Goal: Information Seeking & Learning: Learn about a topic

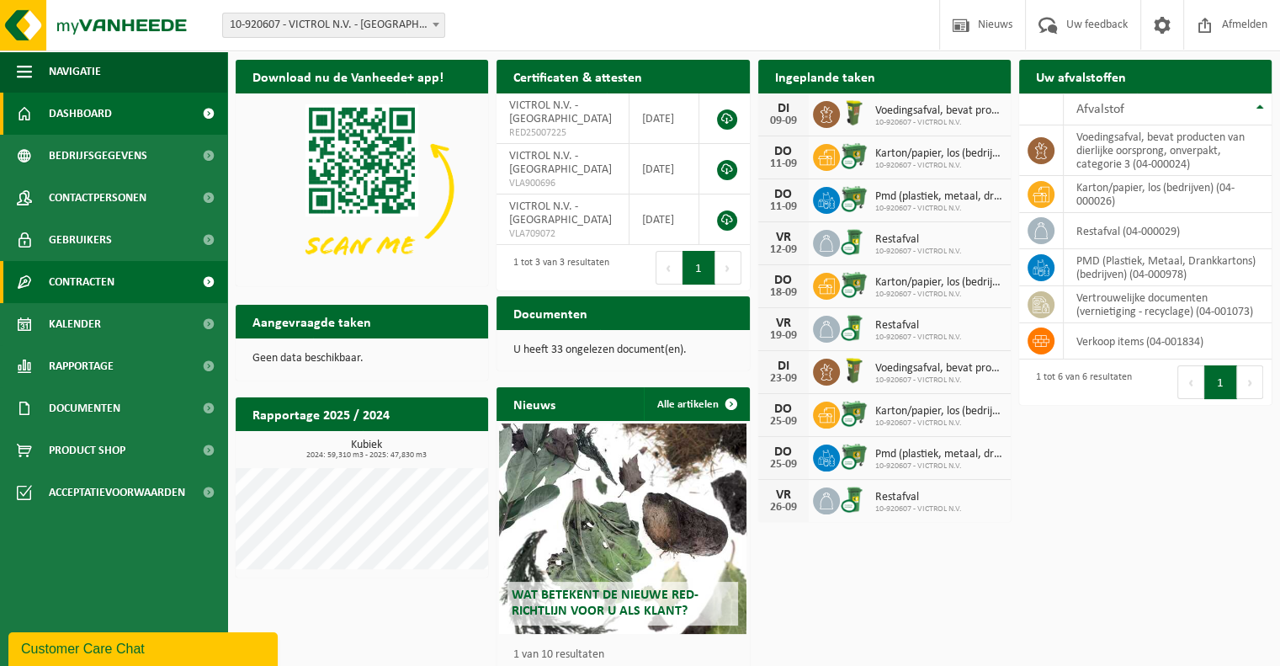
click at [140, 275] on link "Contracten" at bounding box center [113, 282] width 227 height 42
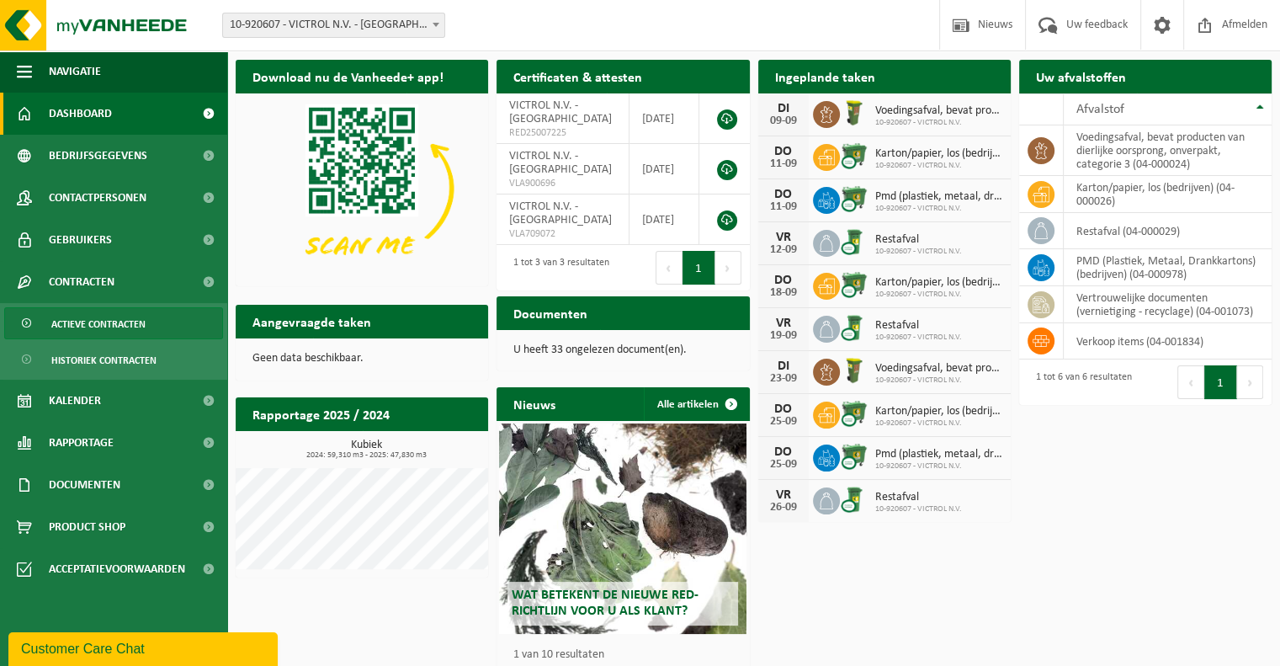
click at [146, 322] on link "Actieve contracten" at bounding box center [113, 323] width 219 height 32
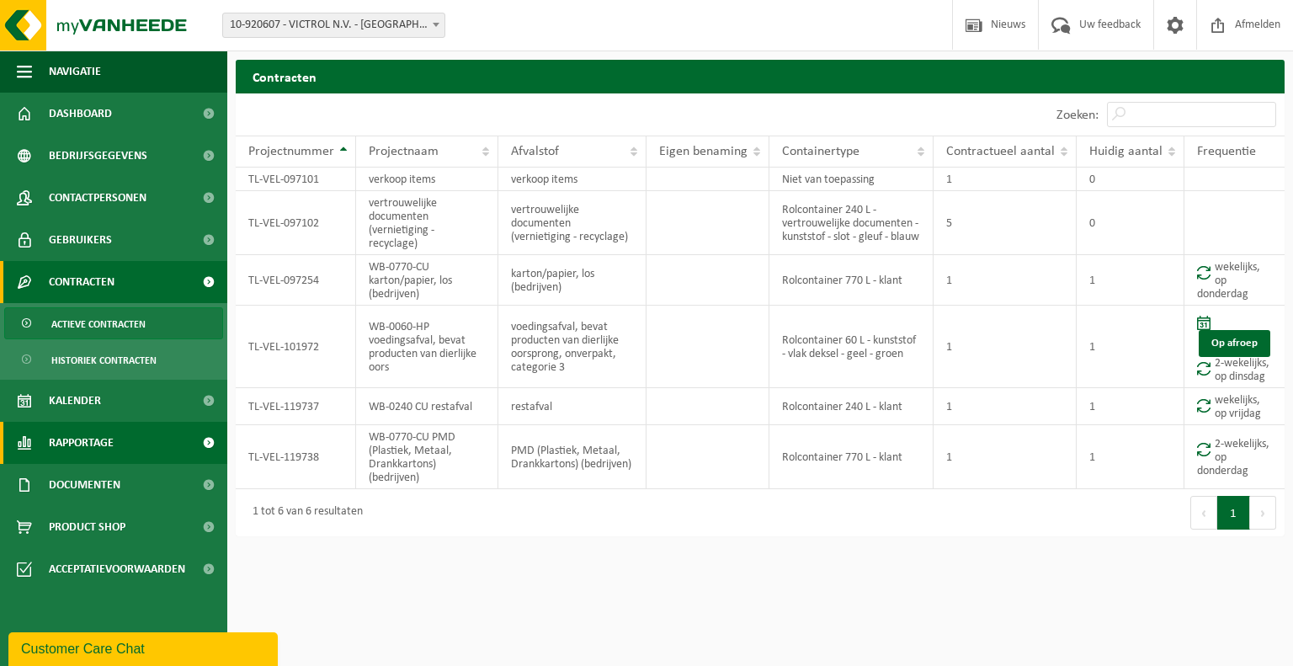
click at [176, 427] on link "Rapportage" at bounding box center [113, 443] width 227 height 42
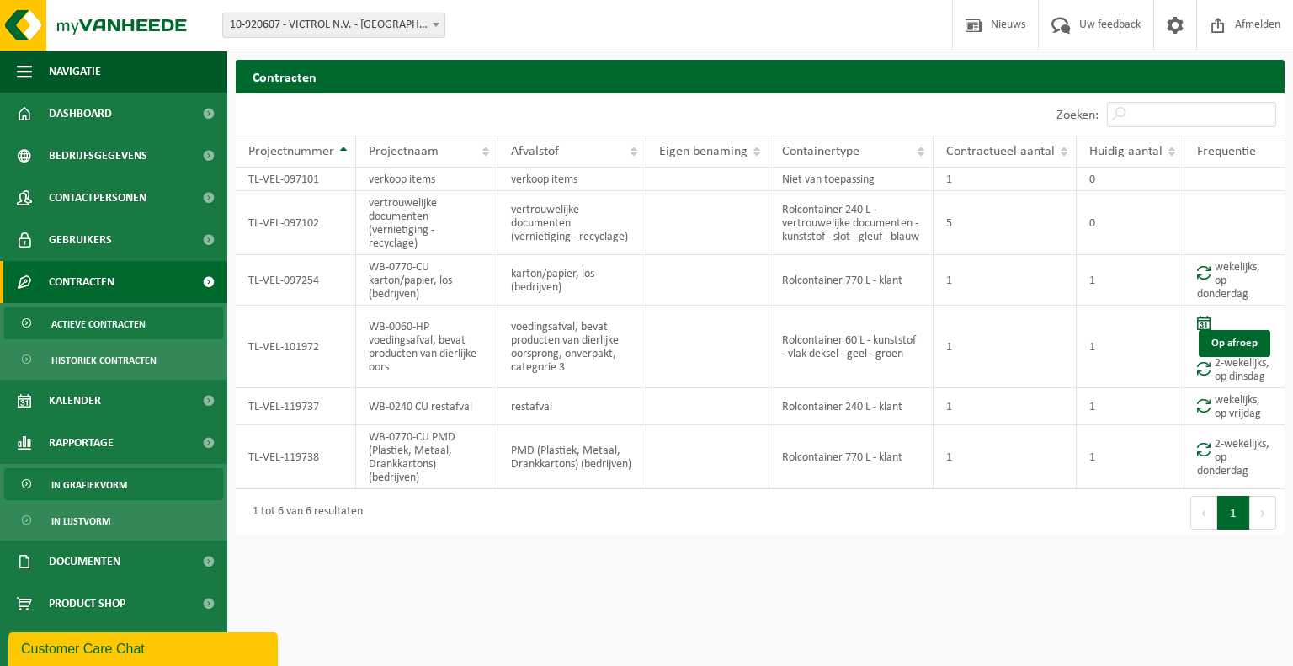
click at [141, 493] on link "In grafiekvorm" at bounding box center [113, 484] width 219 height 32
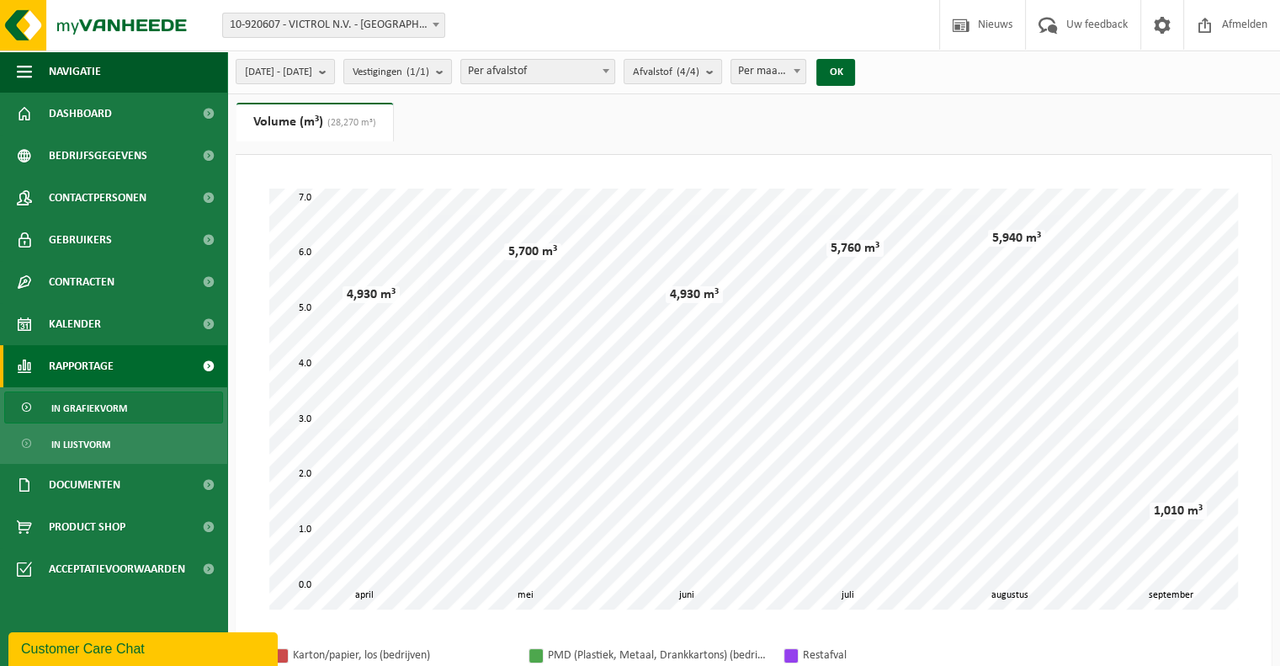
click at [602, 69] on span "Per afvalstof" at bounding box center [537, 72] width 153 height 24
click at [746, 141] on ul "Gewicht (t) Volume (m³) (28,270 m³)" at bounding box center [754, 129] width 1036 height 52
click at [699, 76] on count "(4/4)" at bounding box center [688, 71] width 23 height 11
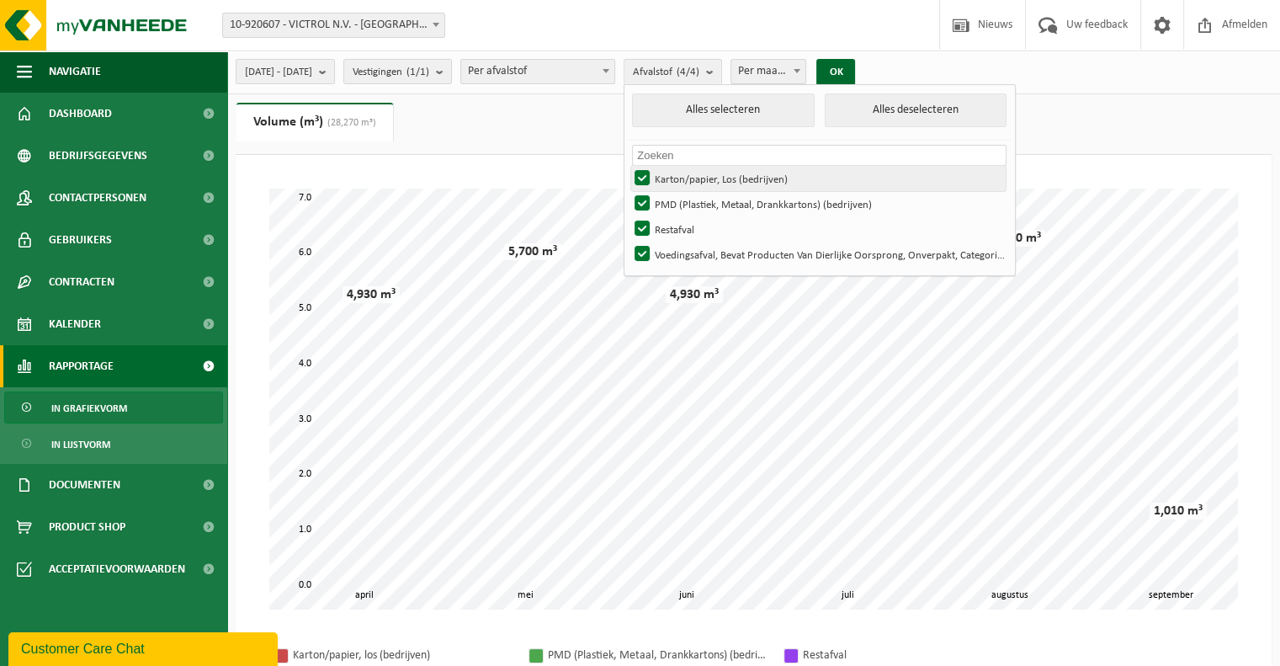
click at [728, 185] on label "Karton/papier, Los (bedrijven)" at bounding box center [818, 178] width 375 height 25
click at [629, 166] on input "Karton/papier, Los (bedrijven)" at bounding box center [628, 165] width 1 height 1
checkbox input "false"
click at [734, 205] on label "PMD (Plastiek, Metaal, Drankkartons) (bedrijven)" at bounding box center [818, 203] width 375 height 25
click at [629, 191] on input "PMD (Plastiek, Metaal, Drankkartons) (bedrijven)" at bounding box center [628, 190] width 1 height 1
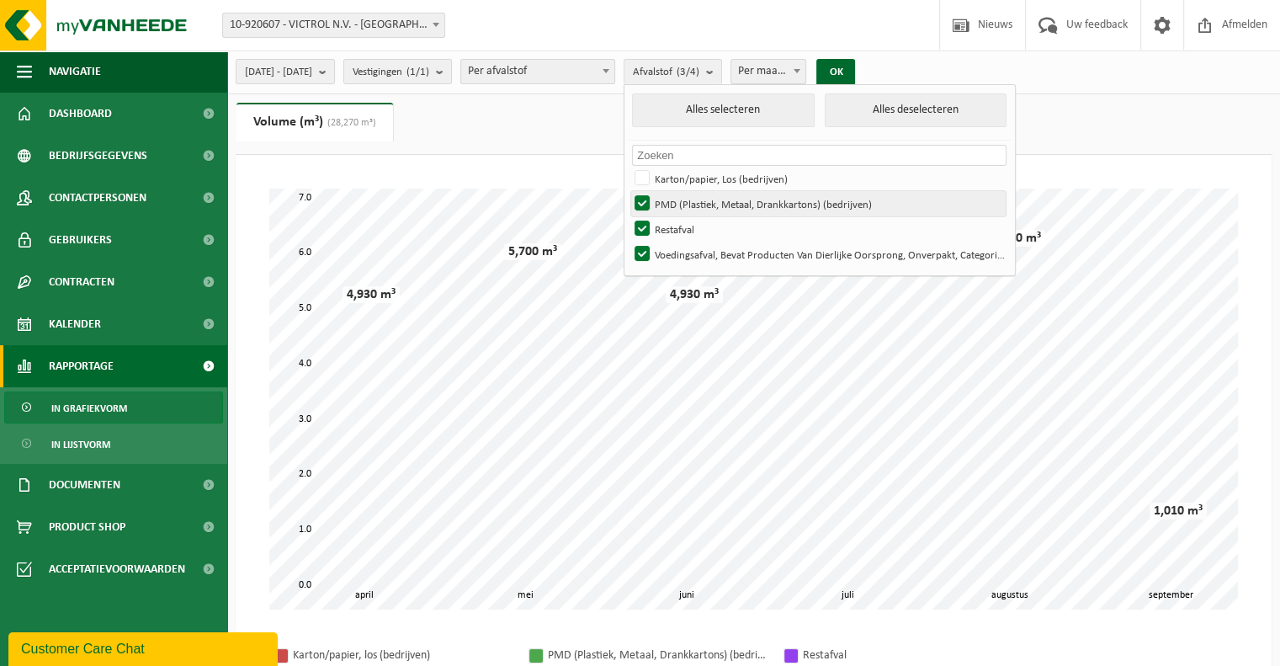
checkbox input "false"
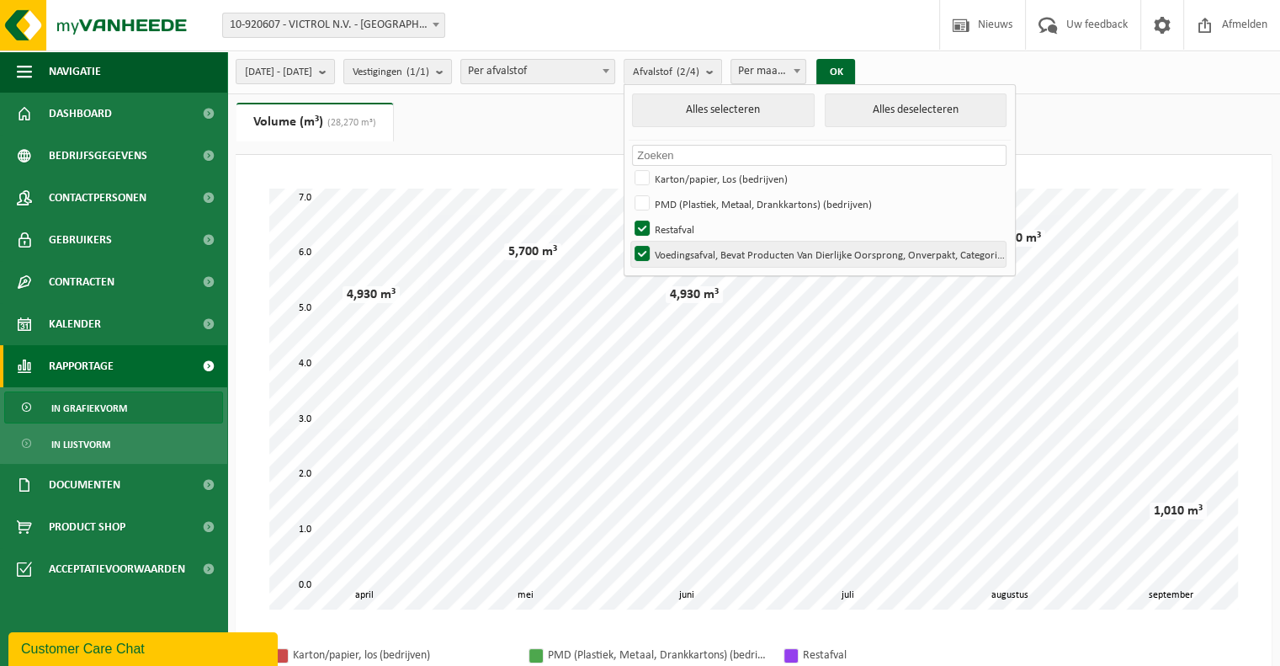
click at [736, 249] on label "Voedingsafval, Bevat Producten Van Dierlijke Oorsprong, Onverpakt, Categorie 3" at bounding box center [818, 254] width 375 height 25
click at [629, 242] on input "Voedingsafval, Bevat Producten Van Dierlijke Oorsprong, Onverpakt, Categorie 3" at bounding box center [628, 241] width 1 height 1
checkbox input "false"
click at [587, 118] on ul "Gewicht (t) Volume (m³) (28,270 m³)" at bounding box center [754, 129] width 1036 height 52
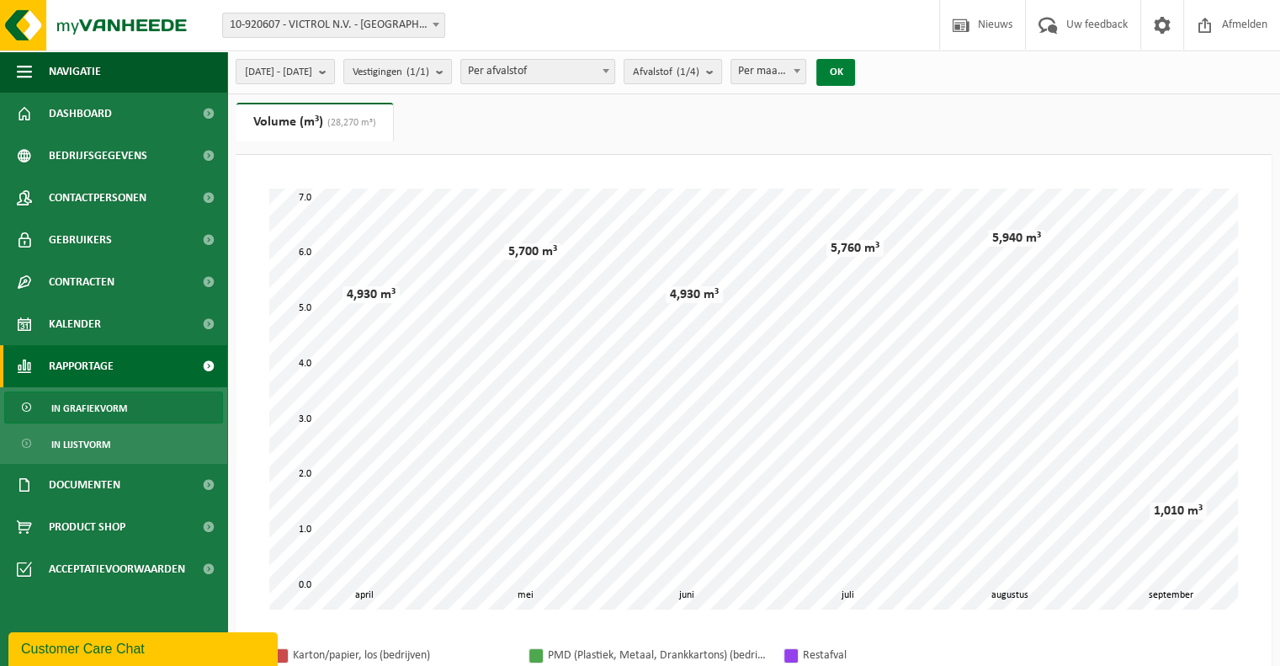
click at [855, 68] on button "OK" at bounding box center [835, 72] width 39 height 27
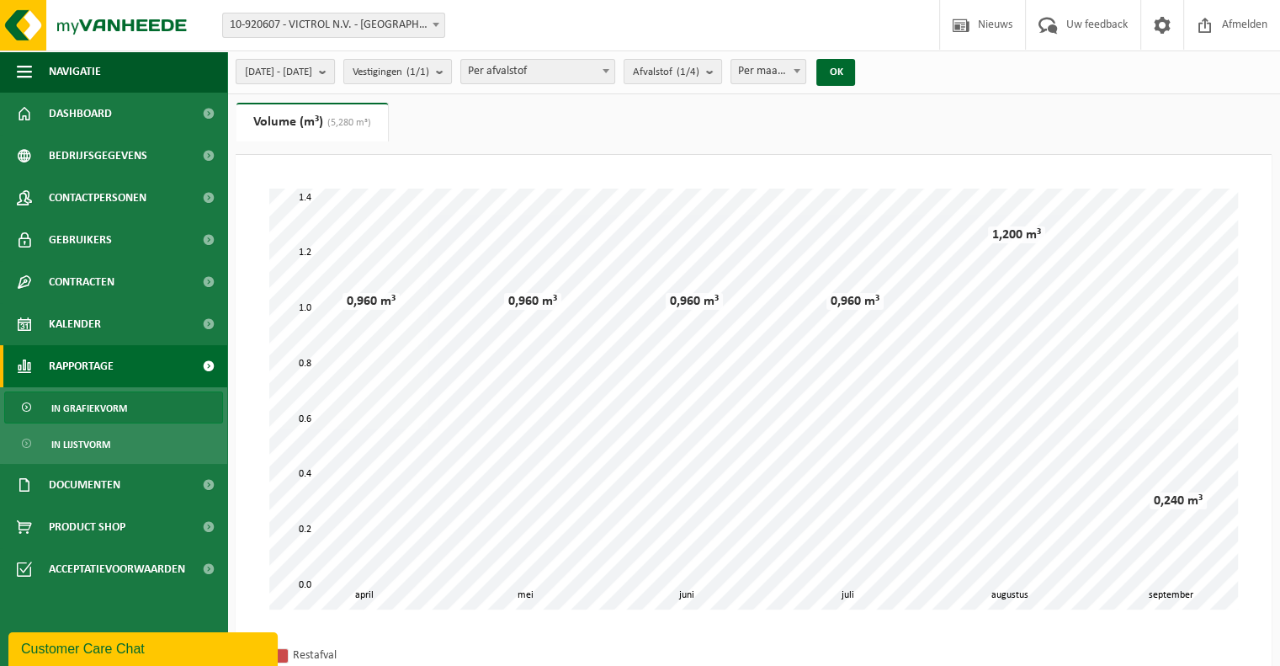
click at [335, 67] on button "2025-04-01 - 2025-09-08" at bounding box center [285, 71] width 99 height 25
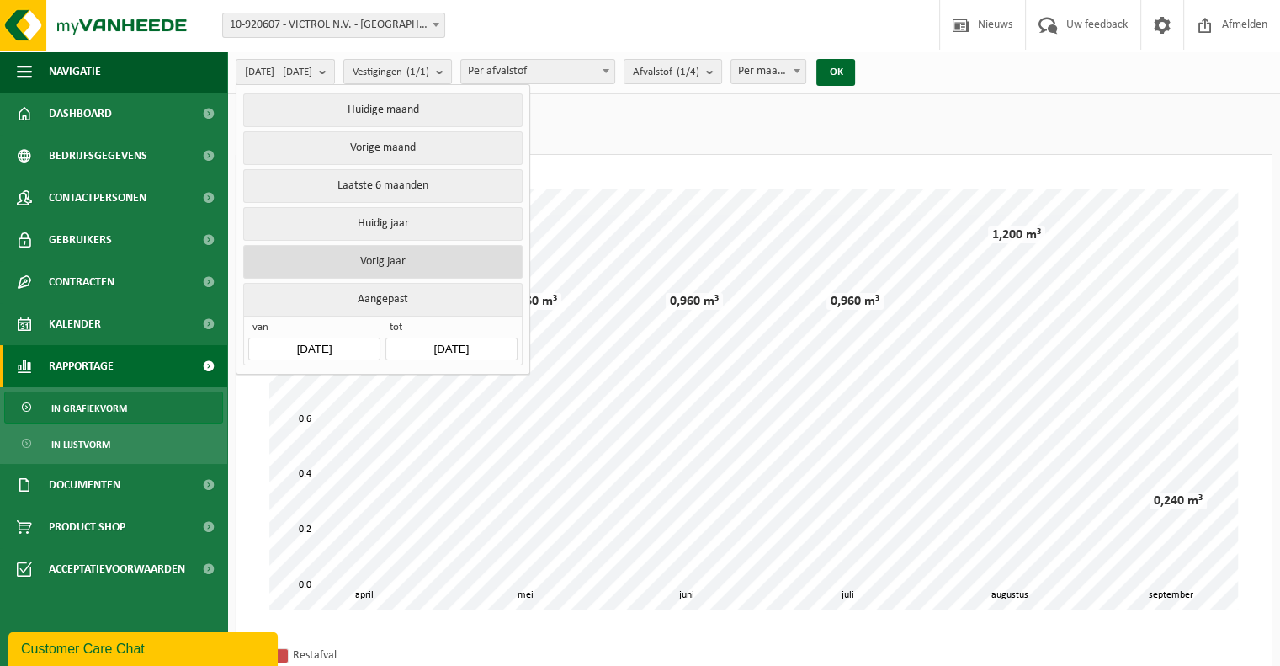
click at [402, 257] on button "Vorig jaar" at bounding box center [382, 262] width 279 height 34
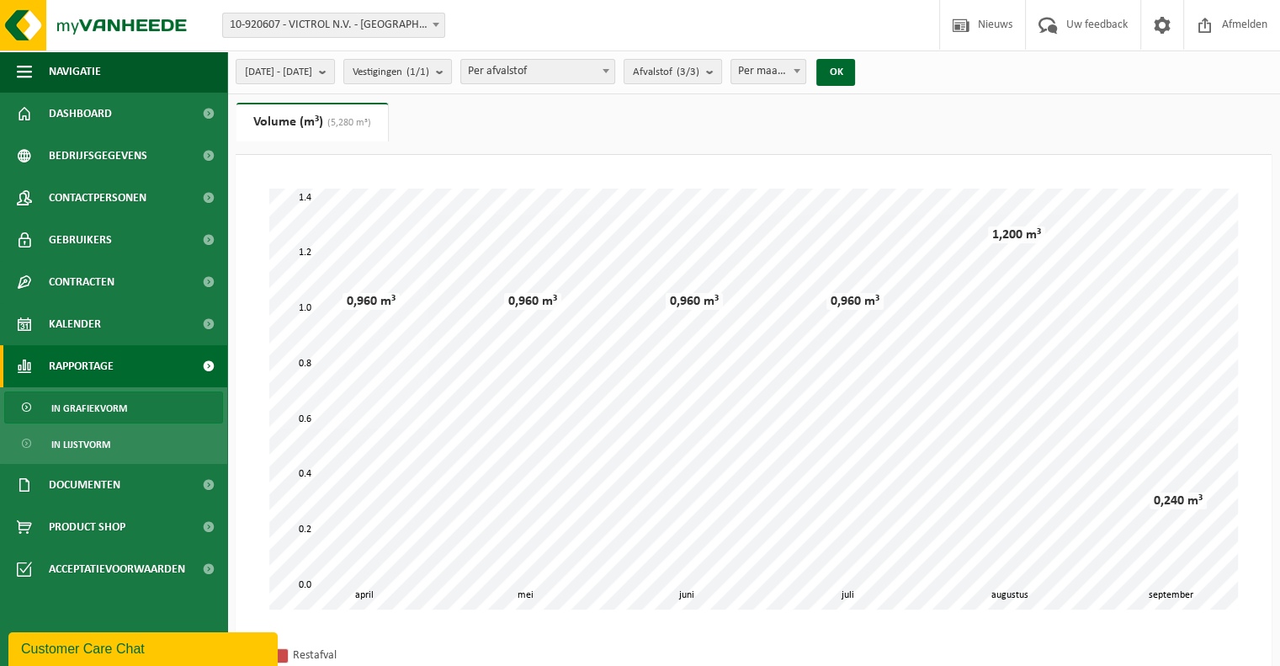
click at [874, 85] on div "2024-01-01 - 2024-12-31 Huidige maand Vorige maand Laatste 6 maanden Huidig jaa…" at bounding box center [550, 72] width 646 height 36
click at [855, 77] on button "OK" at bounding box center [835, 72] width 39 height 27
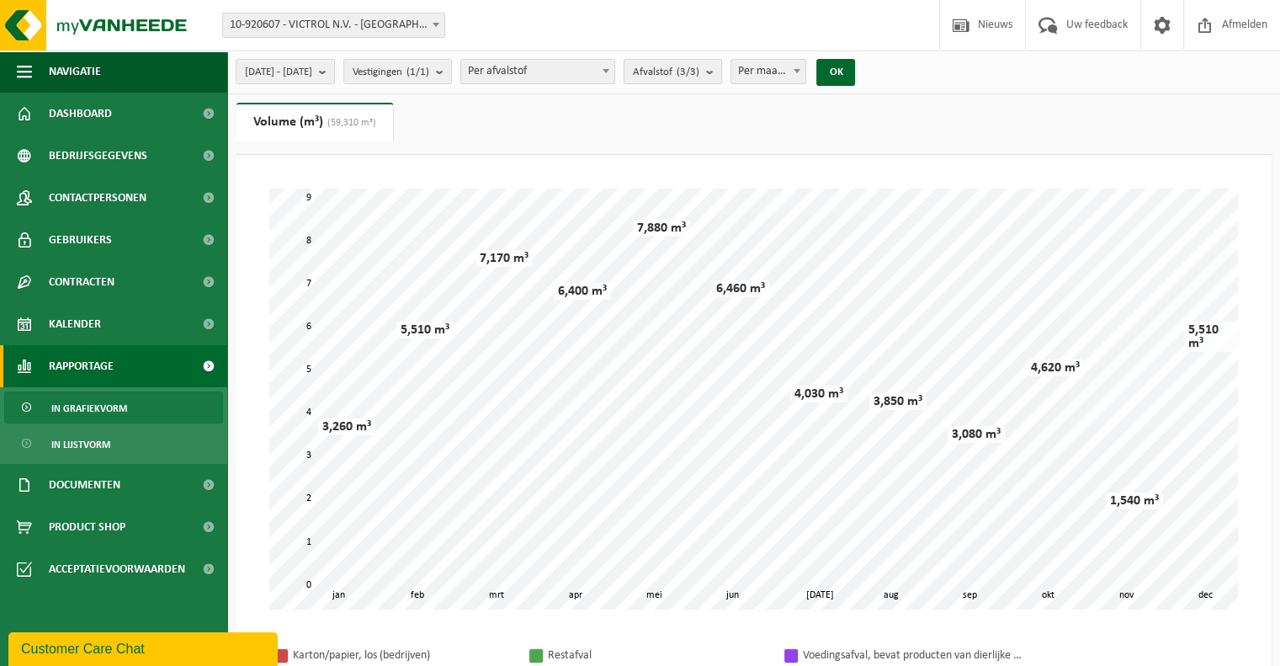
click at [698, 71] on span "Afvalstof (3/3)" at bounding box center [666, 72] width 66 height 25
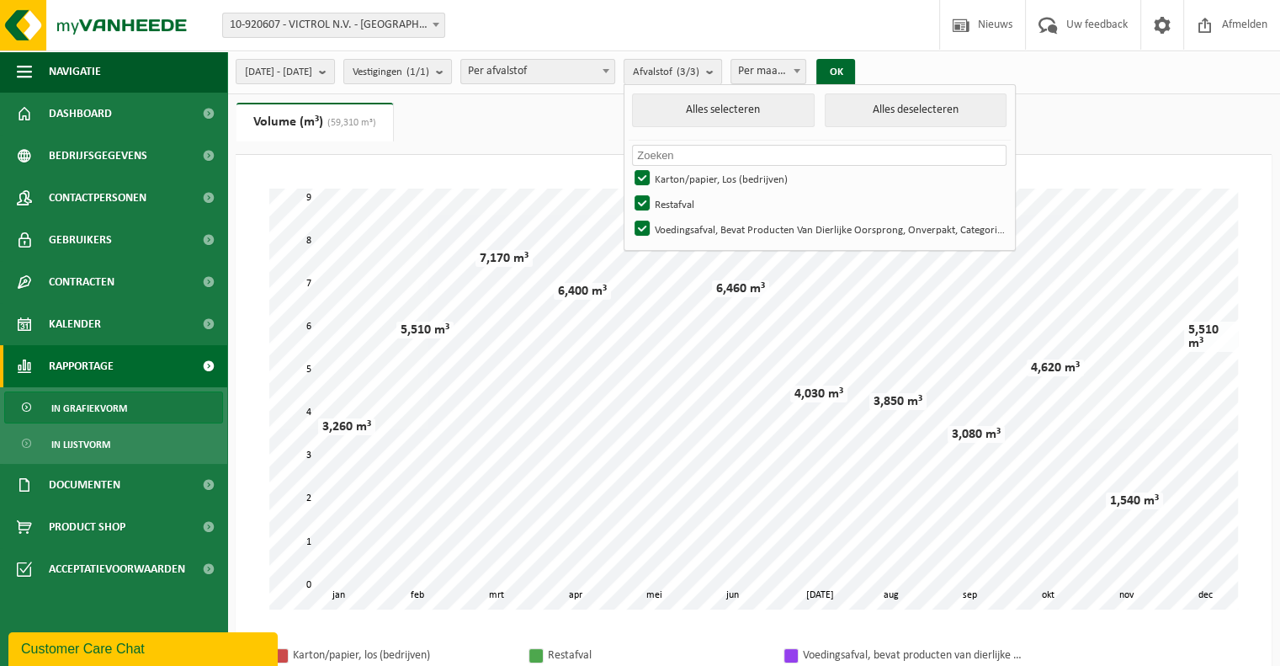
click at [698, 71] on span "Afvalstof (3/3)" at bounding box center [666, 72] width 66 height 25
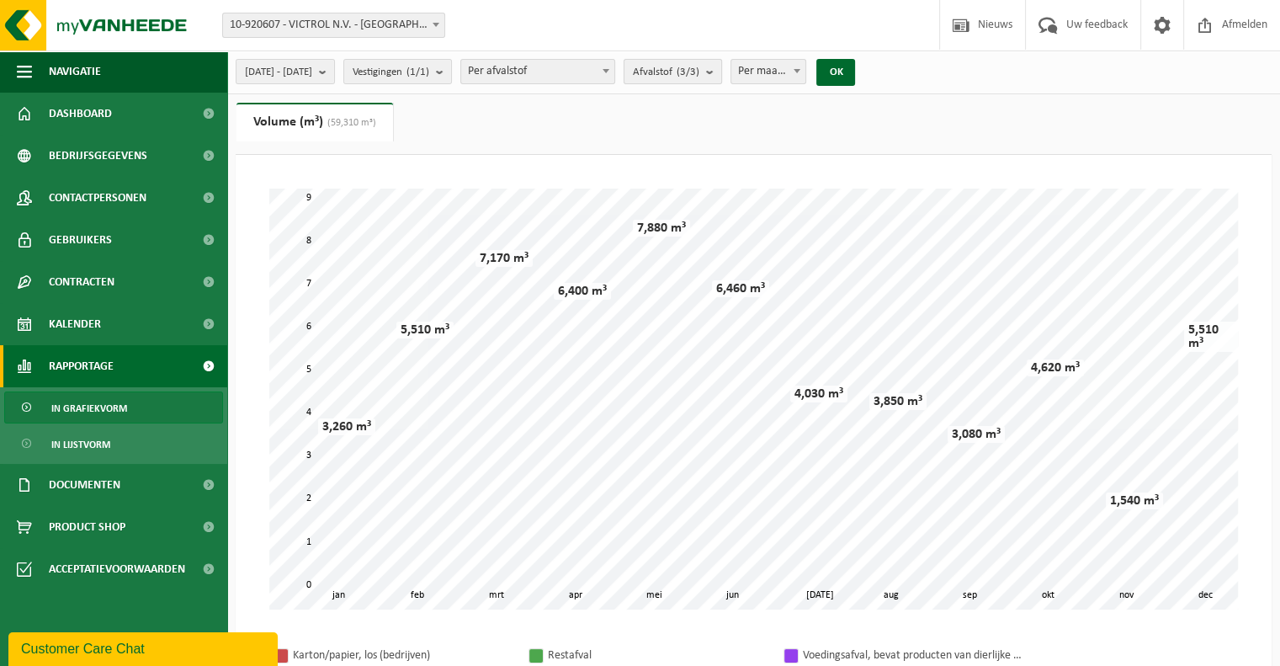
click at [698, 71] on span "Afvalstof (3/3)" at bounding box center [666, 72] width 66 height 25
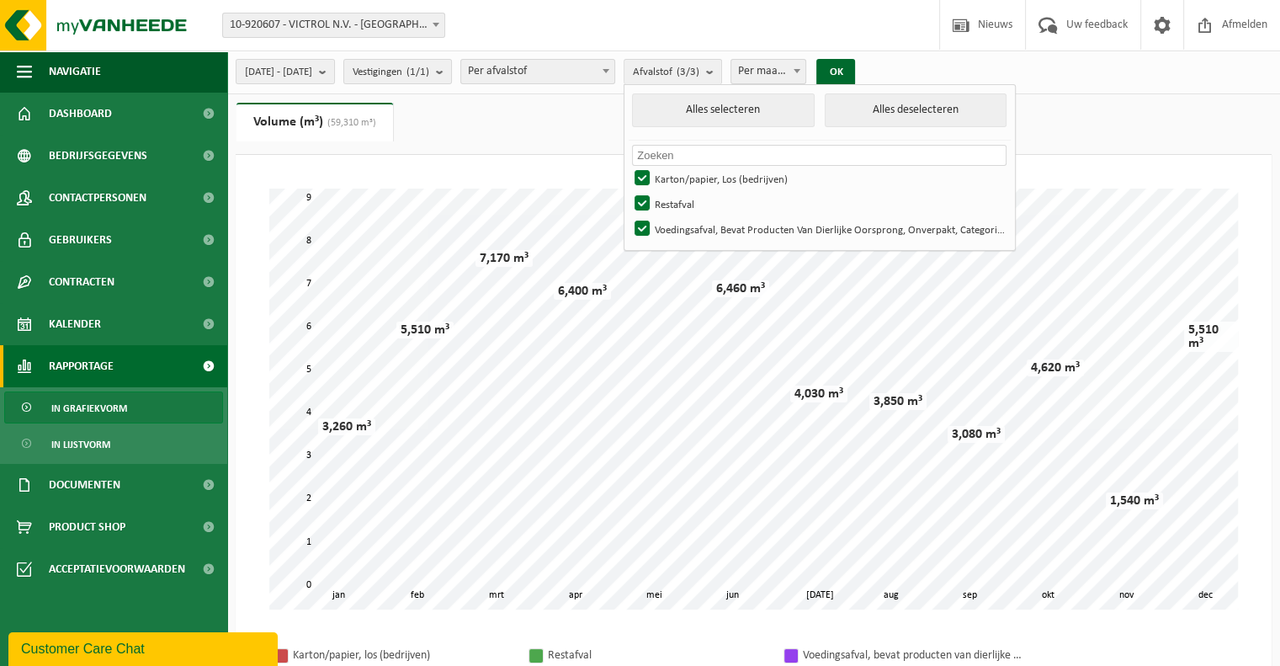
click at [783, 608] on div "Even geduld. Door de grote hoeveelheid gegevens duurt het laden even. feb mrt a…" at bounding box center [753, 399] width 1002 height 454
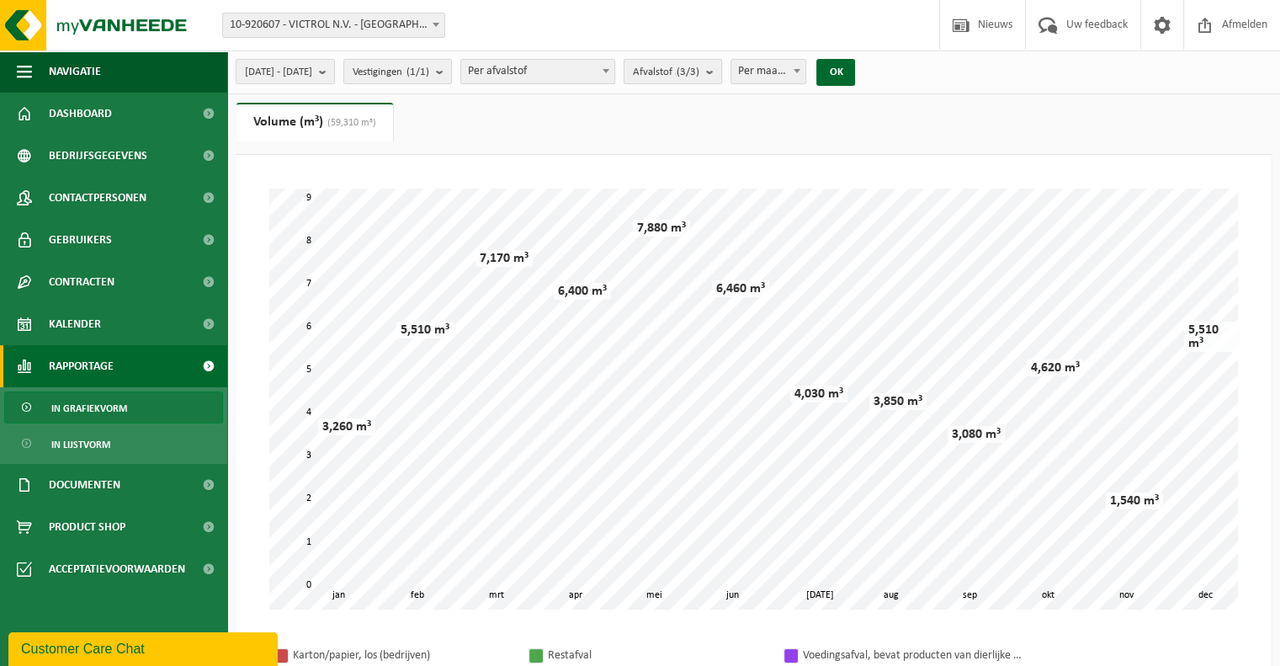
click at [721, 71] on b "submit" at bounding box center [713, 72] width 15 height 24
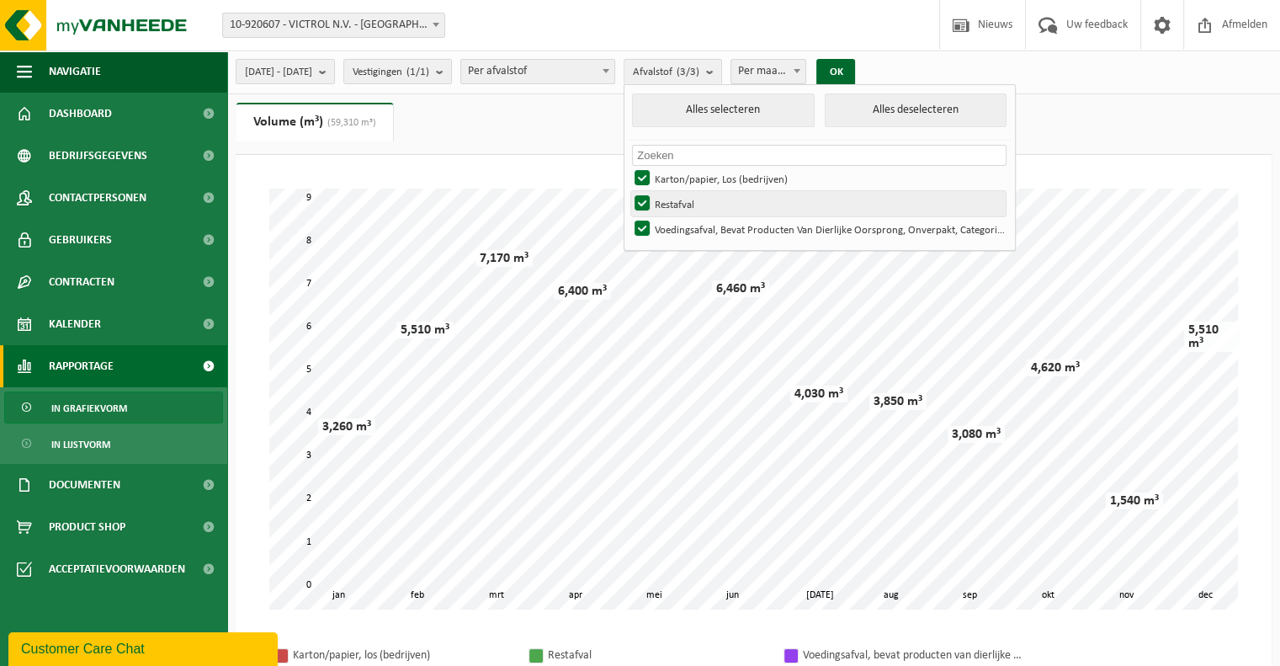
drag, startPoint x: 724, startPoint y: 200, endPoint x: 730, endPoint y: 213, distance: 14.3
click at [727, 205] on label "Restafval" at bounding box center [818, 203] width 375 height 25
click at [629, 191] on input "Restafval" at bounding box center [628, 190] width 1 height 1
checkbox input "false"
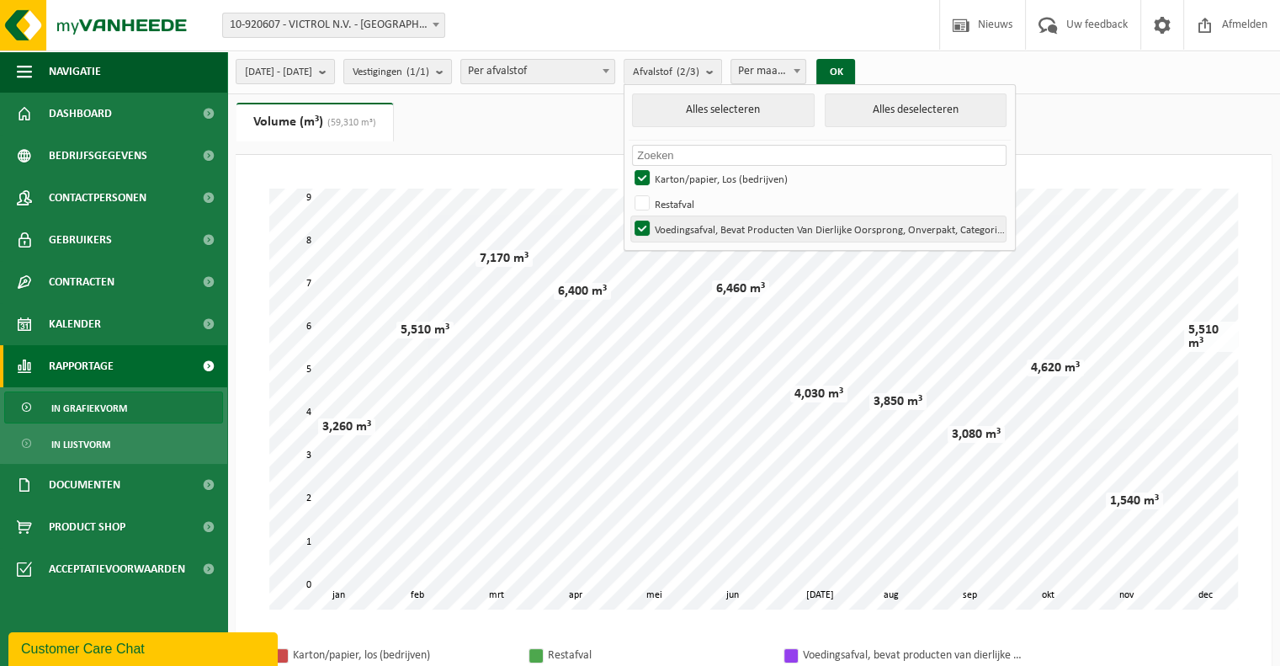
click at [730, 225] on label "Voedingsafval, Bevat Producten Van Dierlijke Oorsprong, Onverpakt, Categorie 3" at bounding box center [818, 228] width 375 height 25
click at [629, 216] on input "Voedingsafval, Bevat Producten Van Dierlijke Oorsprong, Onverpakt, Categorie 3" at bounding box center [628, 215] width 1 height 1
checkbox input "false"
click at [855, 77] on button "OK" at bounding box center [835, 72] width 39 height 27
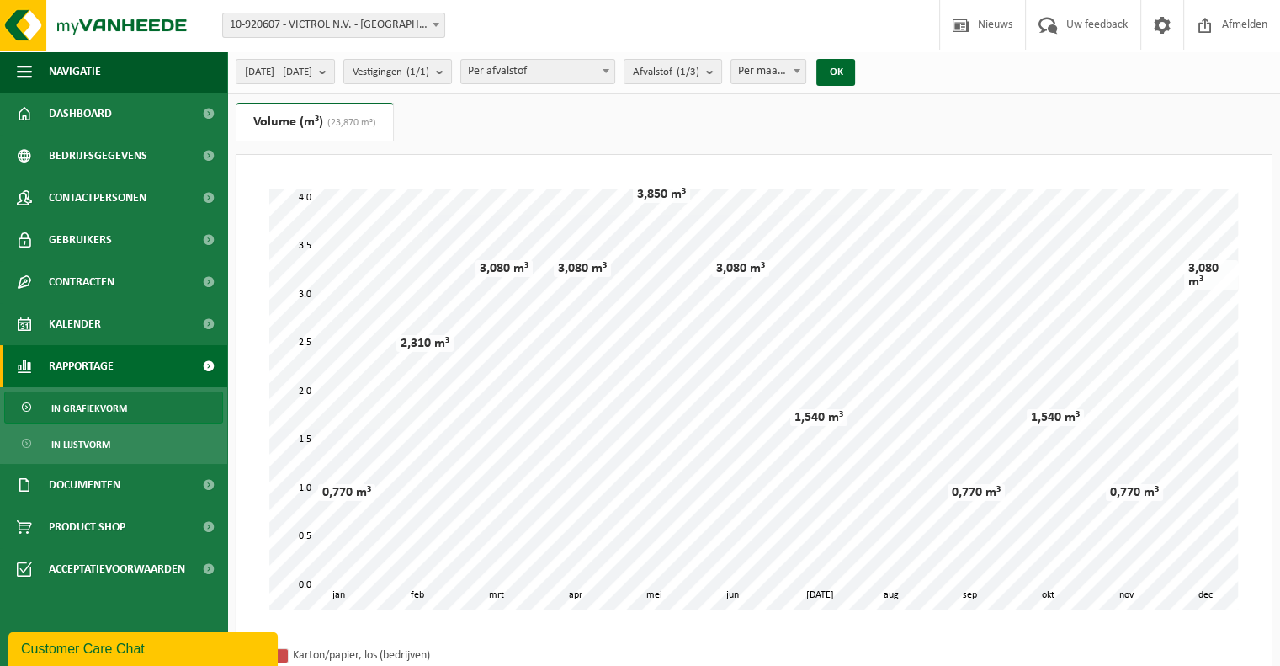
click at [377, 56] on div "2024-01-01 - 2024-12-31 Huidige maand Vorige maand Laatste 6 maanden Huidig jaa…" at bounding box center [550, 72] width 646 height 36
click at [334, 70] on b "submit" at bounding box center [326, 72] width 15 height 24
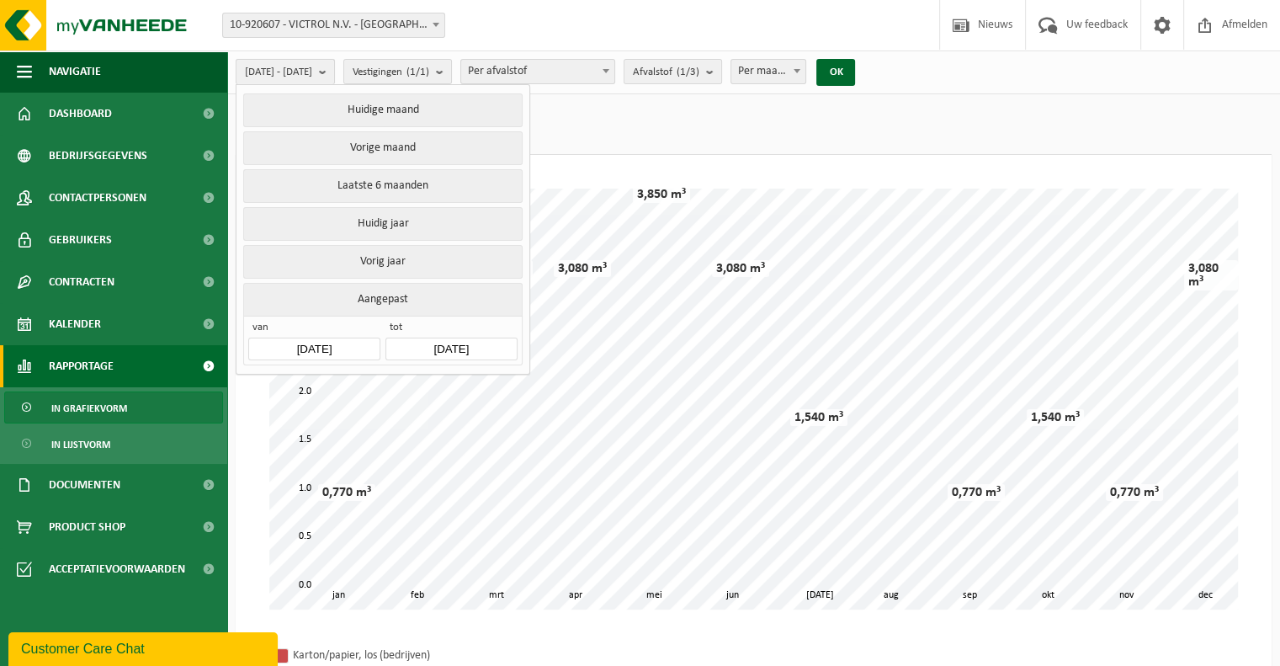
click at [334, 70] on b "submit" at bounding box center [326, 72] width 15 height 24
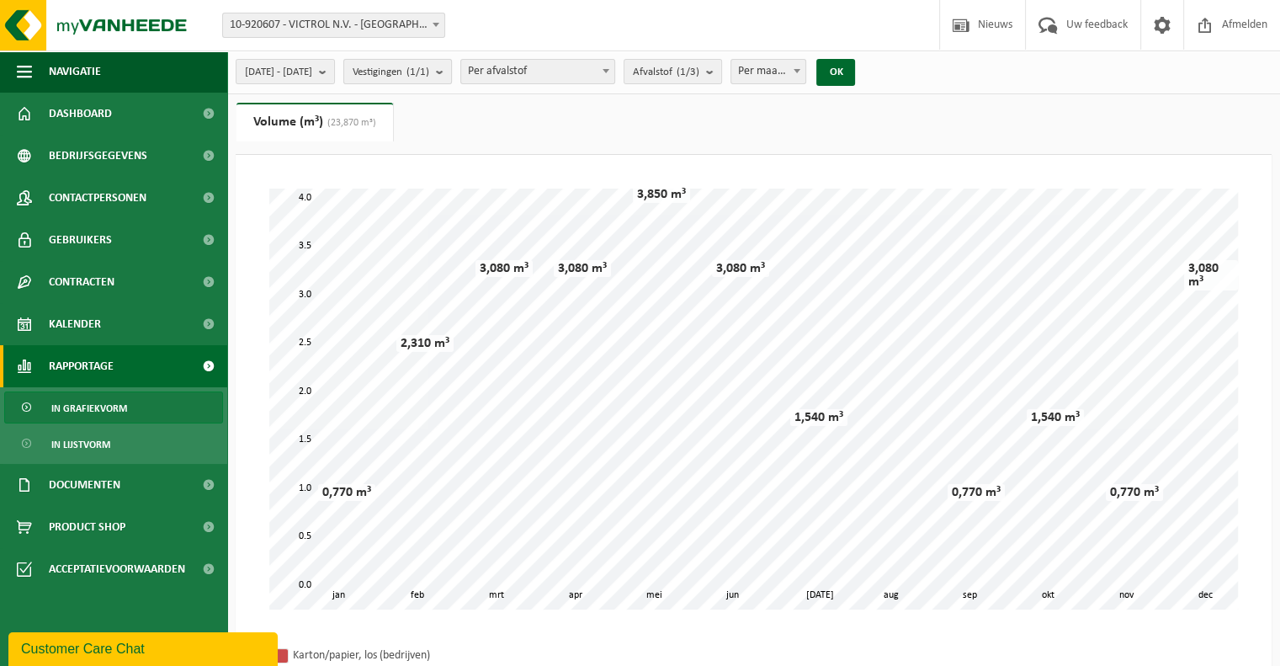
click at [429, 70] on span "Vestigingen (1/1)" at bounding box center [391, 72] width 77 height 25
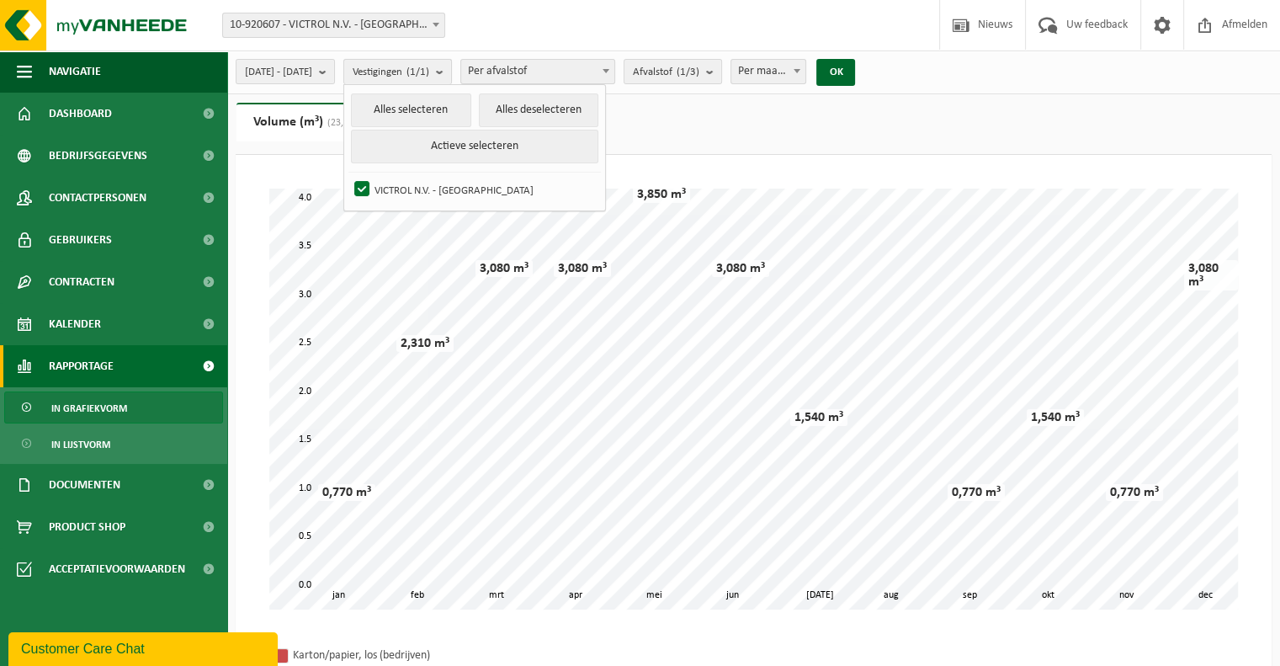
click at [429, 70] on span "Vestigingen (1/1)" at bounding box center [391, 72] width 77 height 25
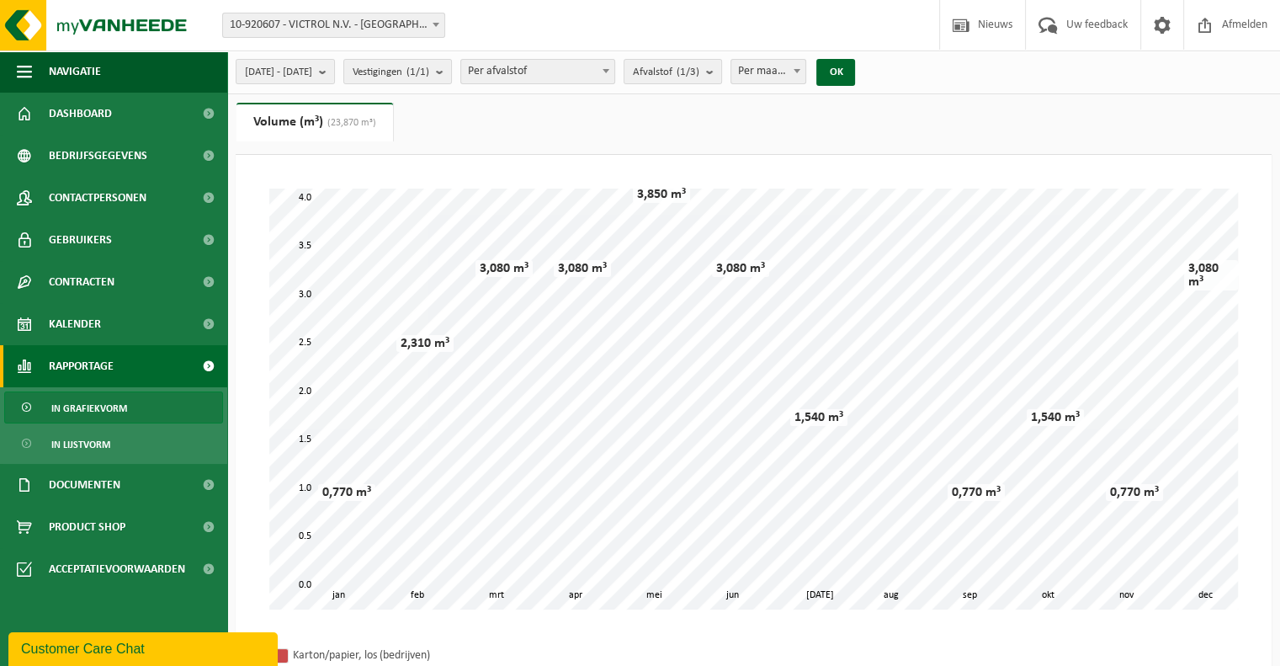
drag, startPoint x: 730, startPoint y: 108, endPoint x: 751, endPoint y: 108, distance: 21.0
click at [730, 108] on ul "Gewicht (t) Volume (m³) (23,870 m³)" at bounding box center [754, 129] width 1036 height 52
click at [805, 77] on span at bounding box center [797, 71] width 17 height 22
select select "3"
click at [855, 64] on button "OK" at bounding box center [835, 72] width 39 height 27
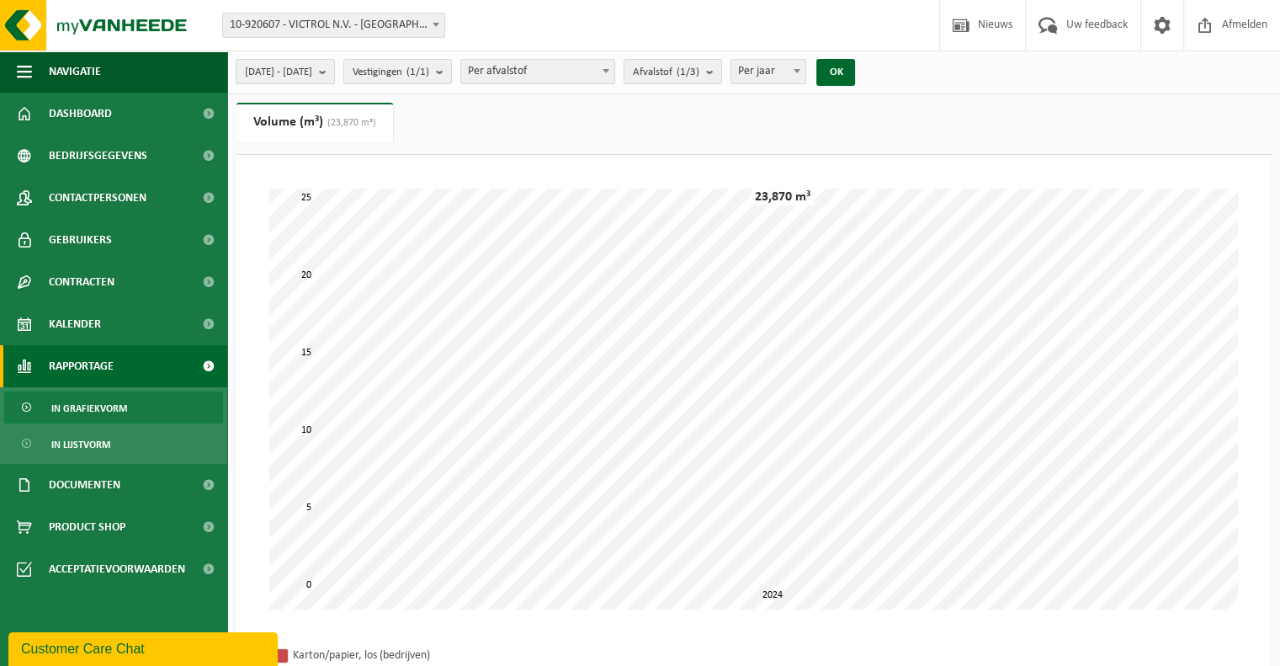
click at [614, 66] on span at bounding box center [606, 71] width 17 height 22
click at [699, 63] on span "Afvalstof (1/3)" at bounding box center [666, 72] width 66 height 25
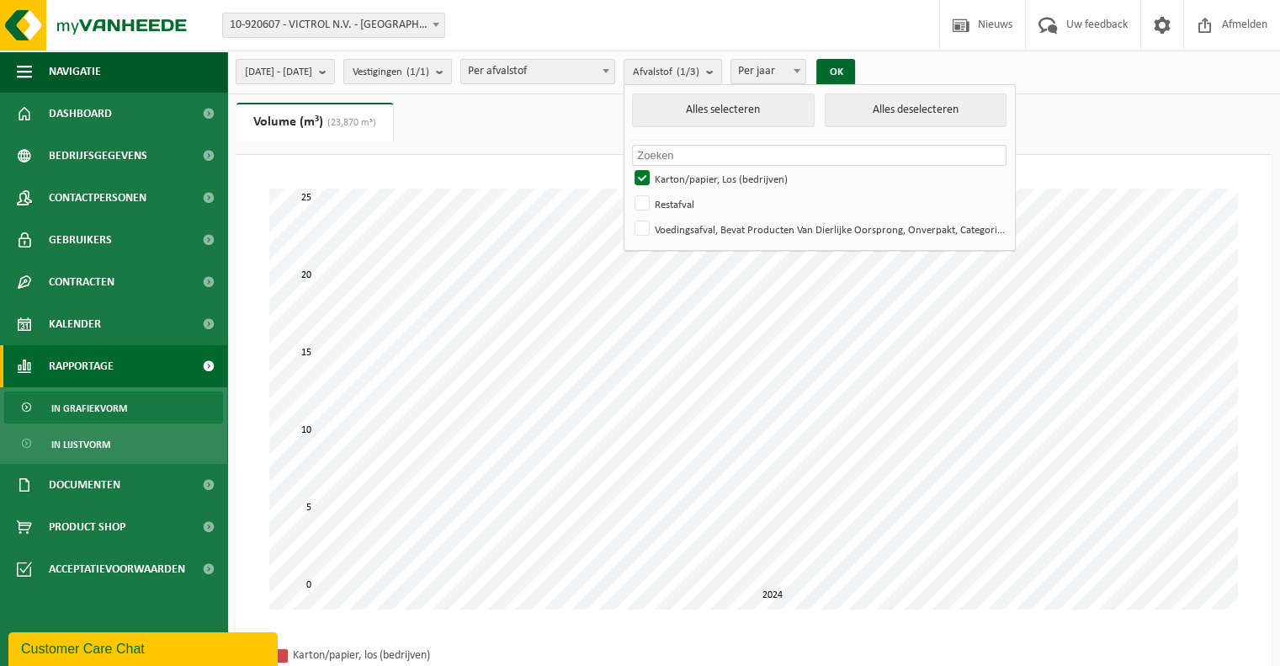
click at [699, 63] on span "Afvalstof (1/3)" at bounding box center [666, 72] width 66 height 25
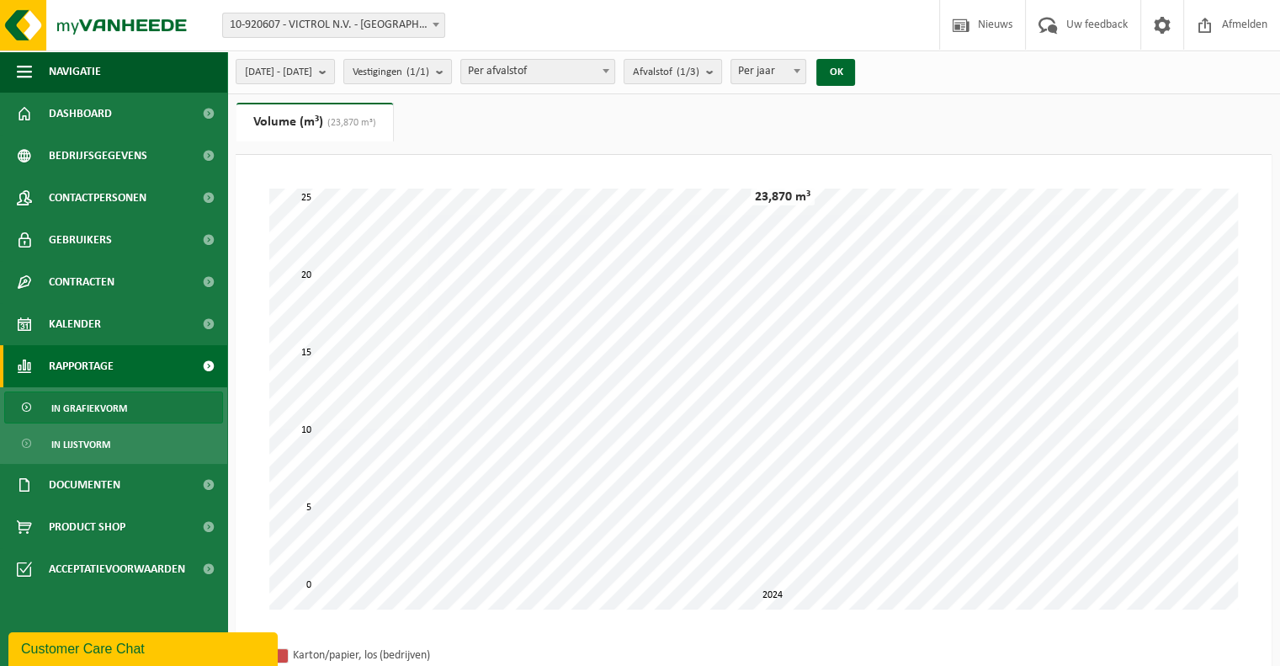
click at [614, 77] on span "Per afvalstof" at bounding box center [537, 72] width 153 height 24
click at [452, 66] on button "Vestigingen (1/1)" at bounding box center [397, 71] width 109 height 25
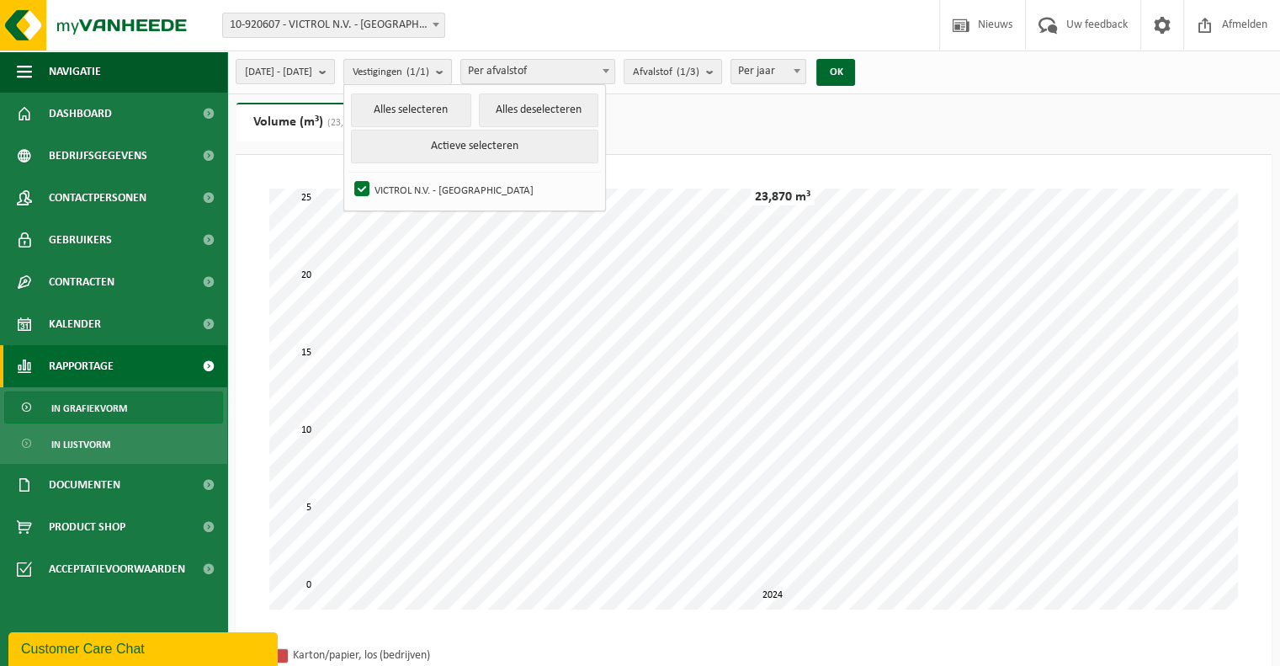
click at [452, 66] on button "Vestigingen (1/1)" at bounding box center [397, 71] width 109 height 25
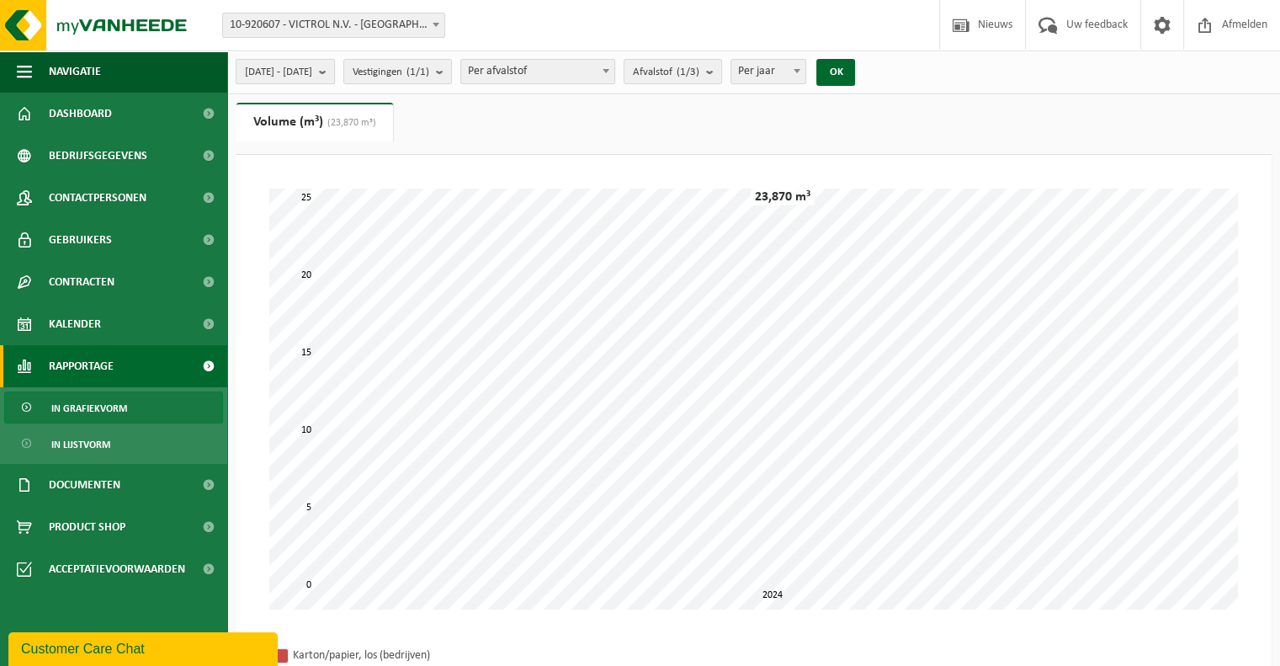
click at [312, 75] on span "2024-01-01 - 2024-12-31" at bounding box center [278, 72] width 67 height 25
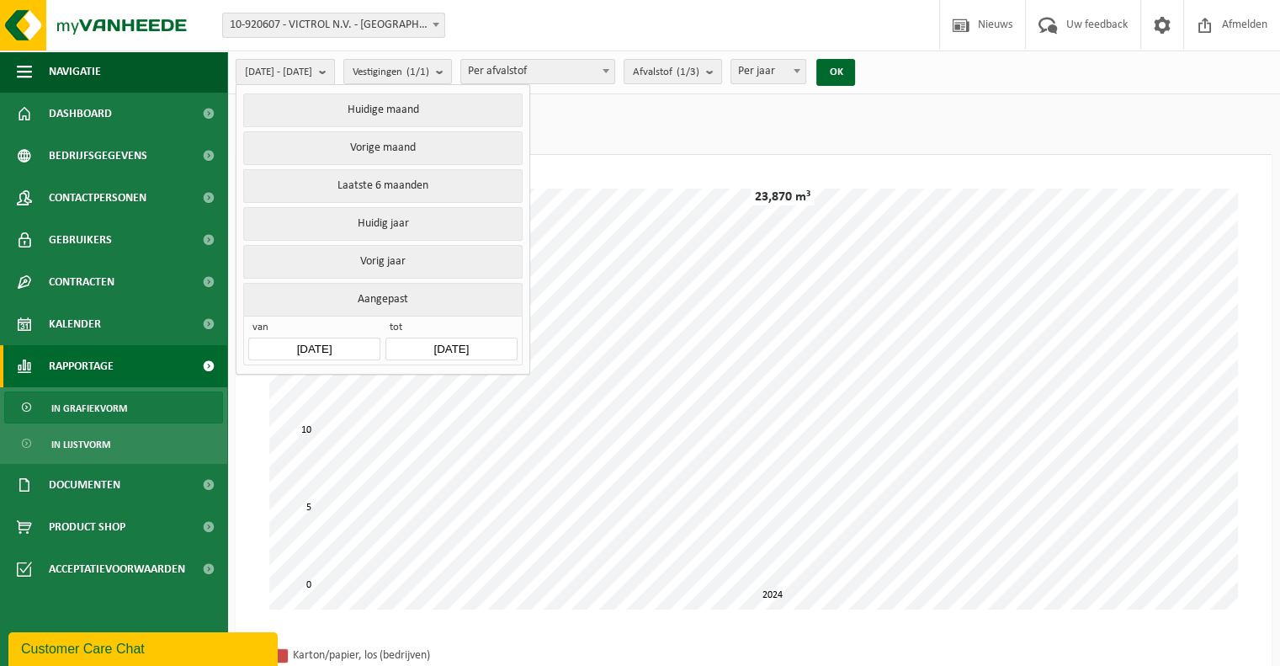
click at [312, 72] on span "2024-01-01 - 2024-12-31" at bounding box center [278, 72] width 67 height 25
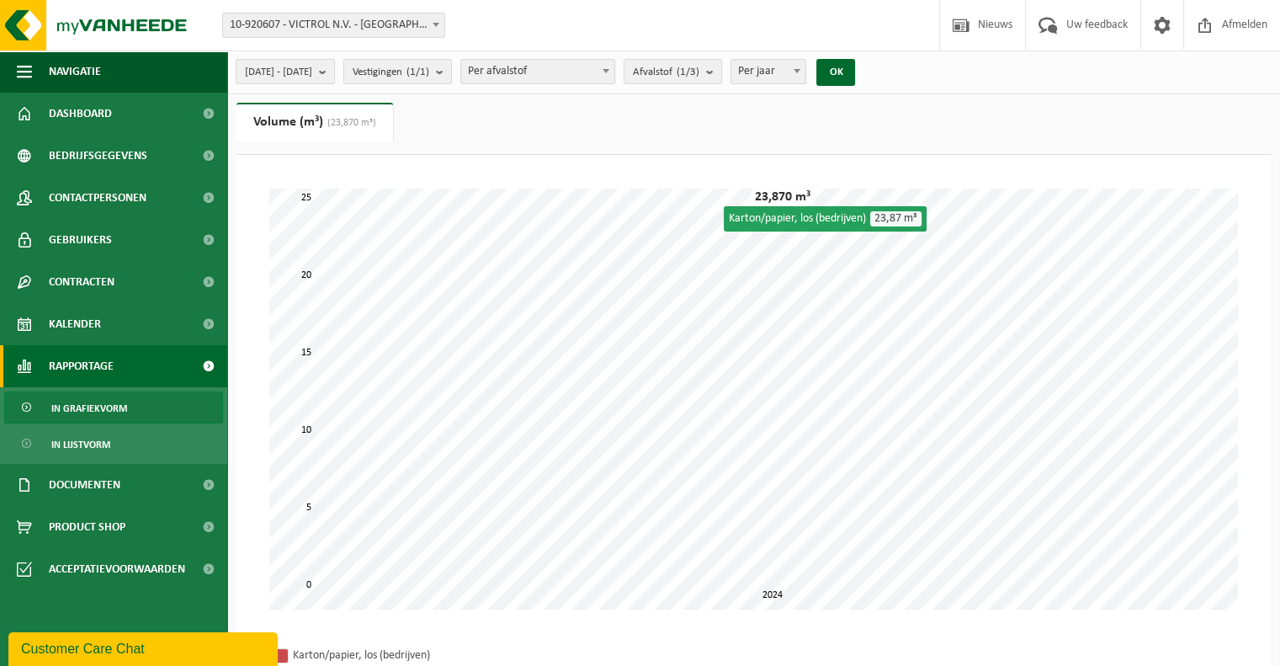
scroll to position [290, 0]
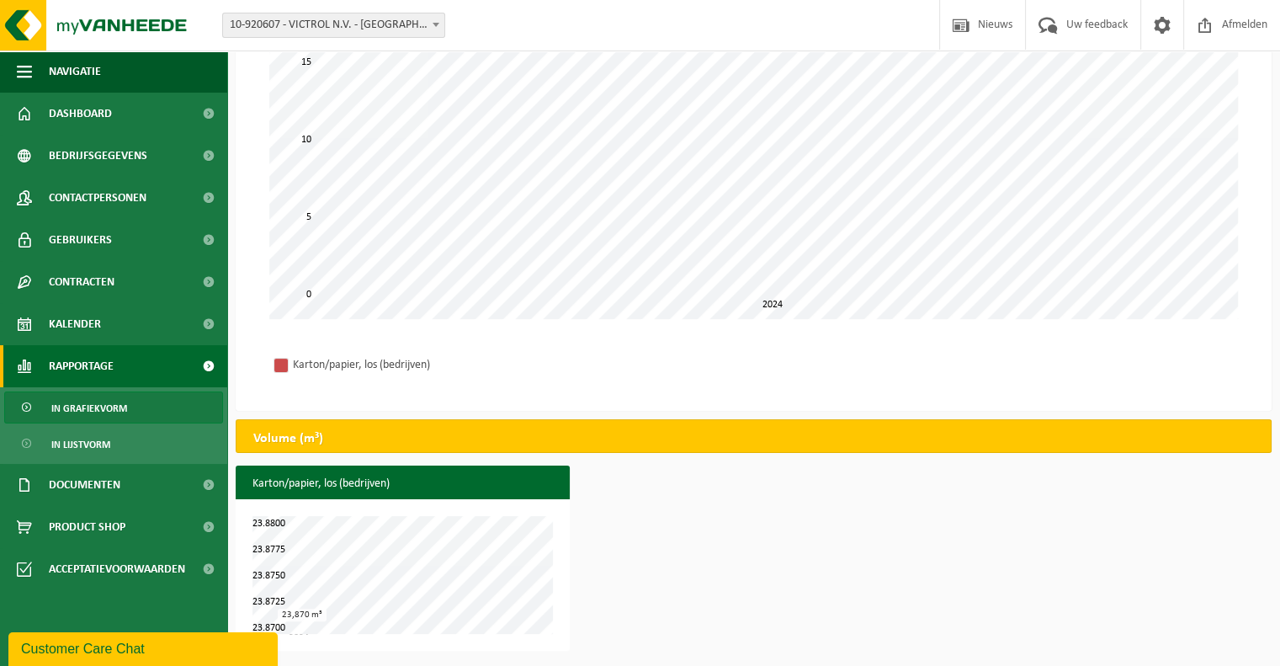
click at [321, 441] on h2 "Volume (m³)" at bounding box center [288, 438] width 104 height 37
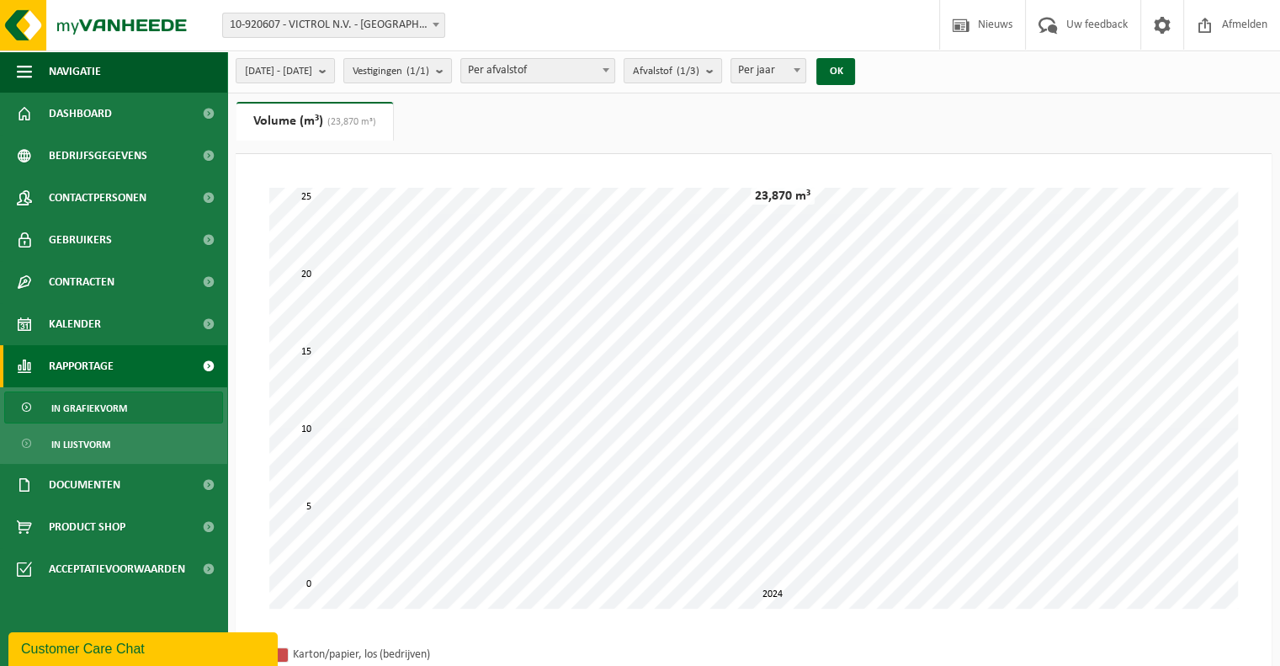
scroll to position [0, 0]
click at [800, 70] on b at bounding box center [797, 71] width 7 height 4
click at [722, 75] on button "Afvalstof (1/3)" at bounding box center [673, 71] width 98 height 25
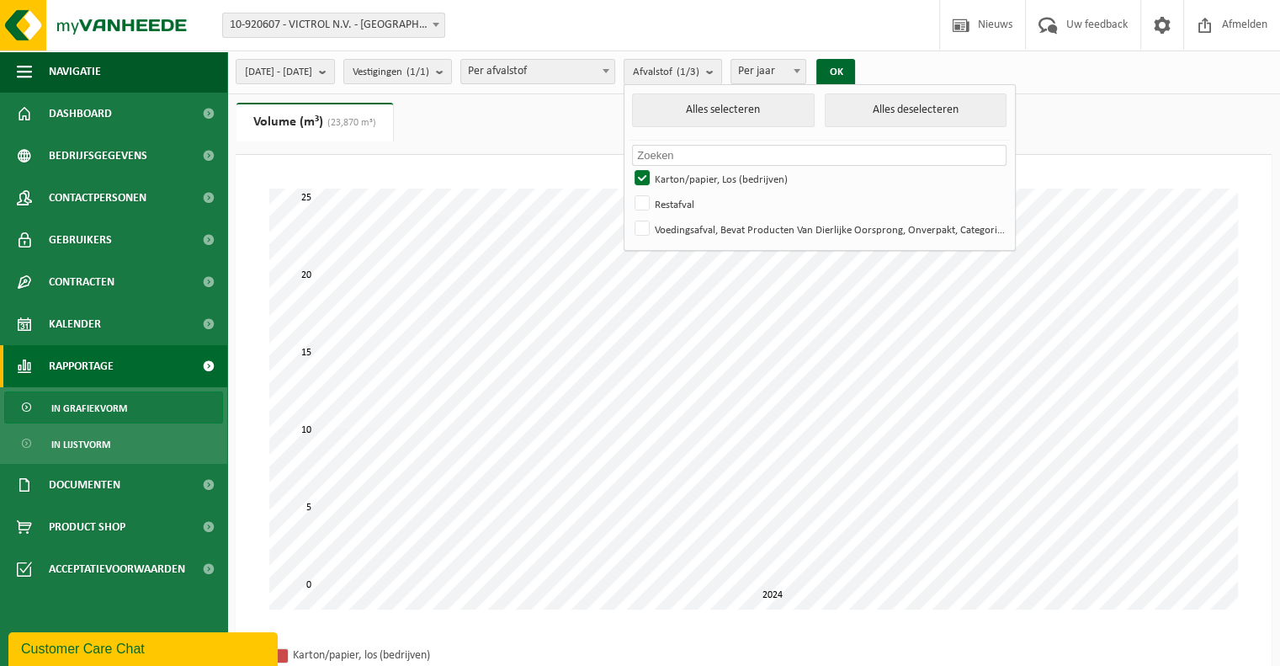
click at [722, 75] on button "Afvalstof (1/3)" at bounding box center [673, 71] width 98 height 25
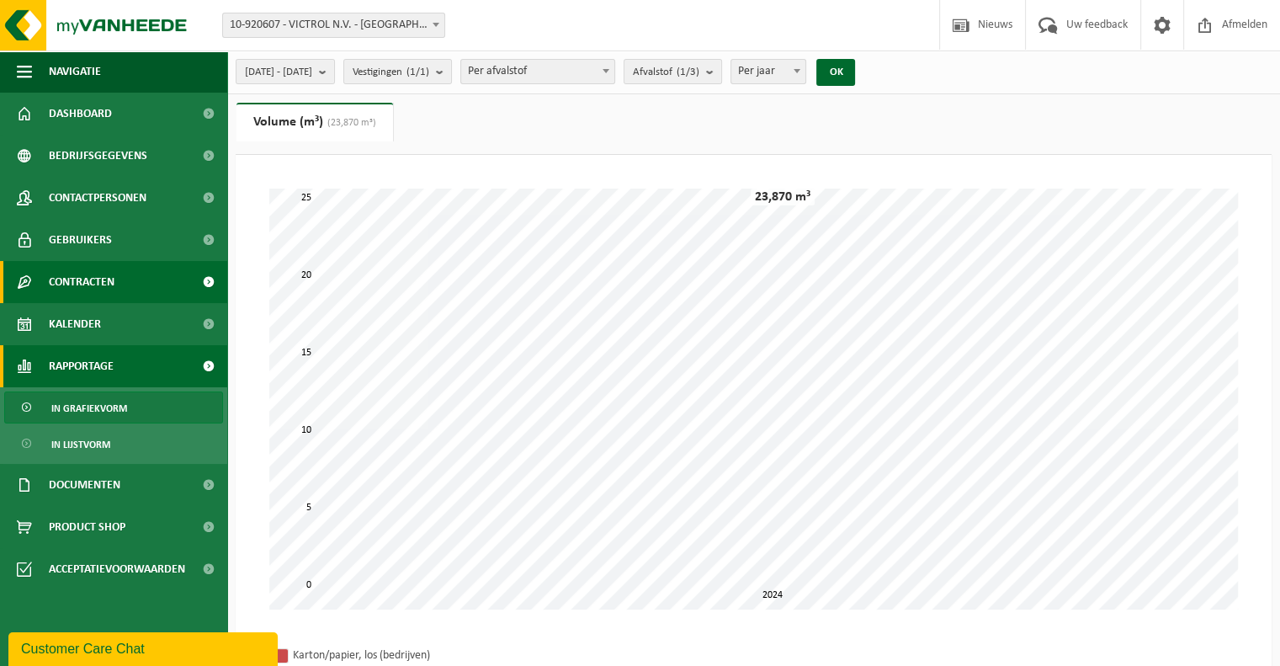
click at [72, 281] on span "Contracten" at bounding box center [82, 282] width 66 height 42
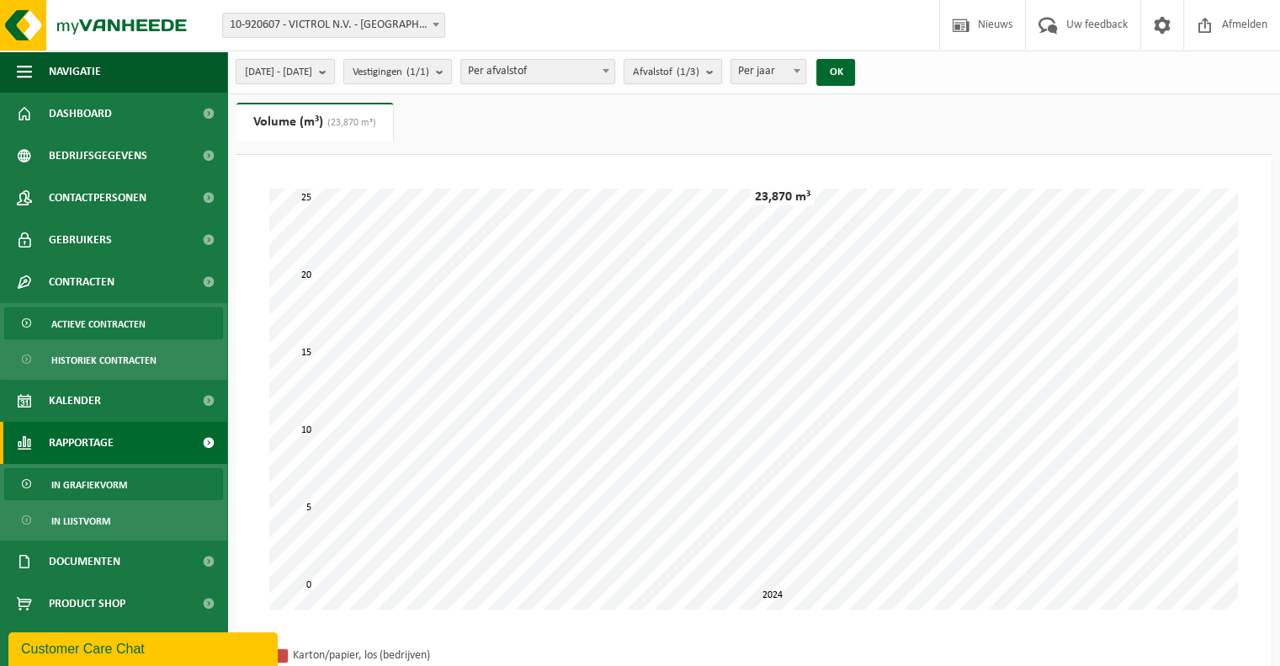
click at [94, 314] on span "Actieve contracten" at bounding box center [98, 324] width 94 height 32
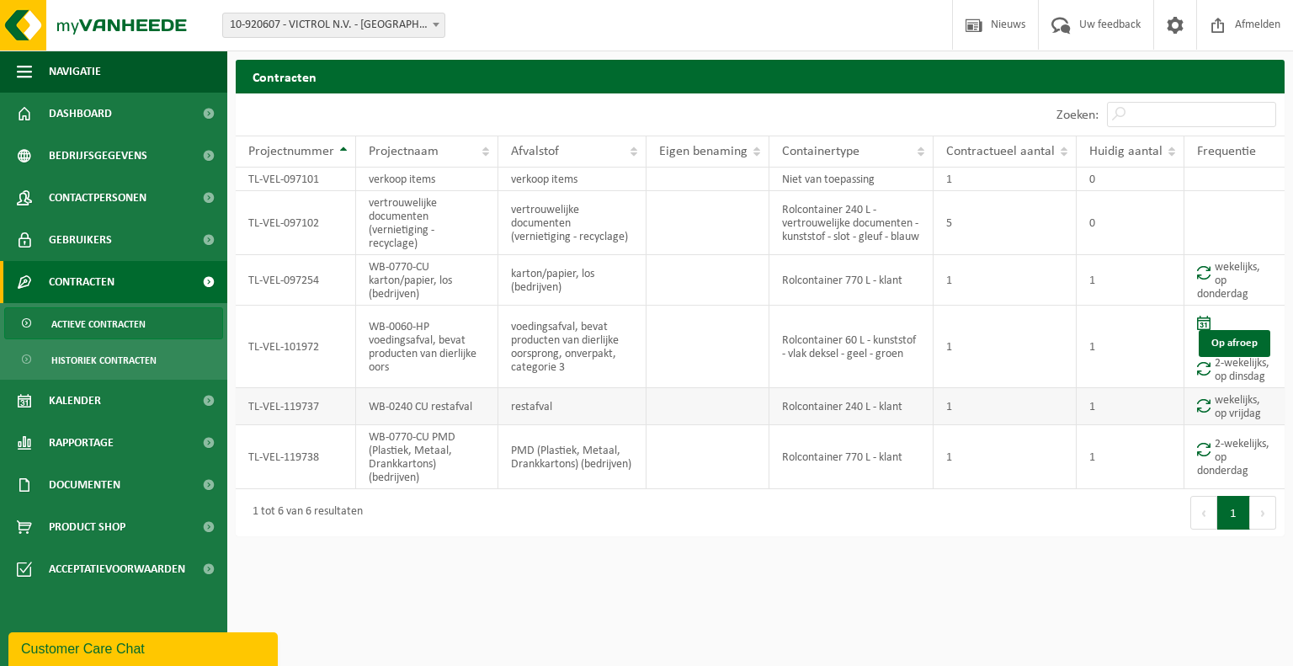
click at [451, 400] on td "WB-0240 CU restafval" at bounding box center [427, 406] width 142 height 37
click at [296, 392] on td "TL-VEL-119737" at bounding box center [296, 406] width 120 height 37
click at [1254, 400] on td "wekelijks, op vrijdag" at bounding box center [1234, 406] width 100 height 37
click at [1231, 412] on td "wekelijks, op vrijdag" at bounding box center [1234, 406] width 100 height 37
